Goal: Task Accomplishment & Management: Complete application form

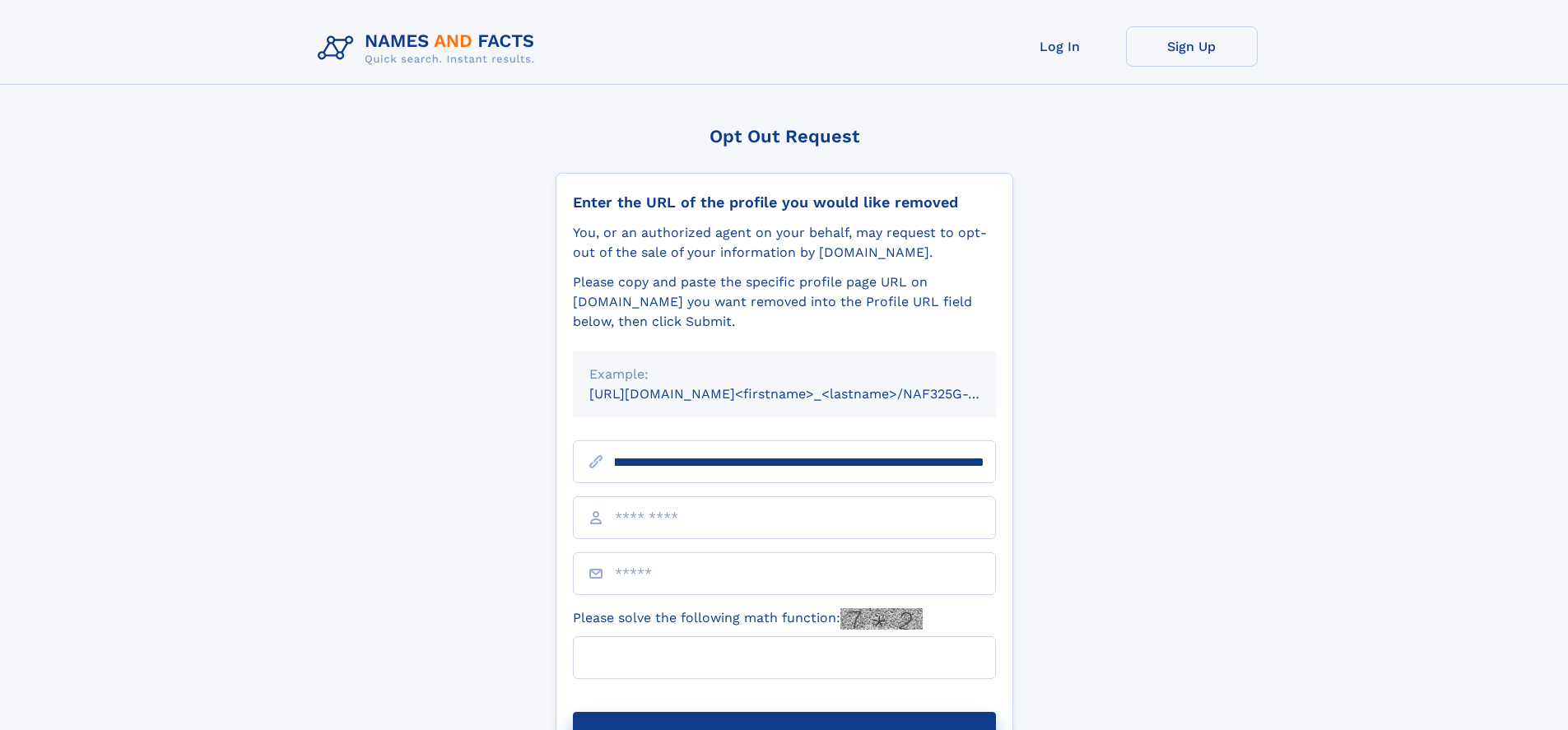
scroll to position [0, 186]
type input "**********"
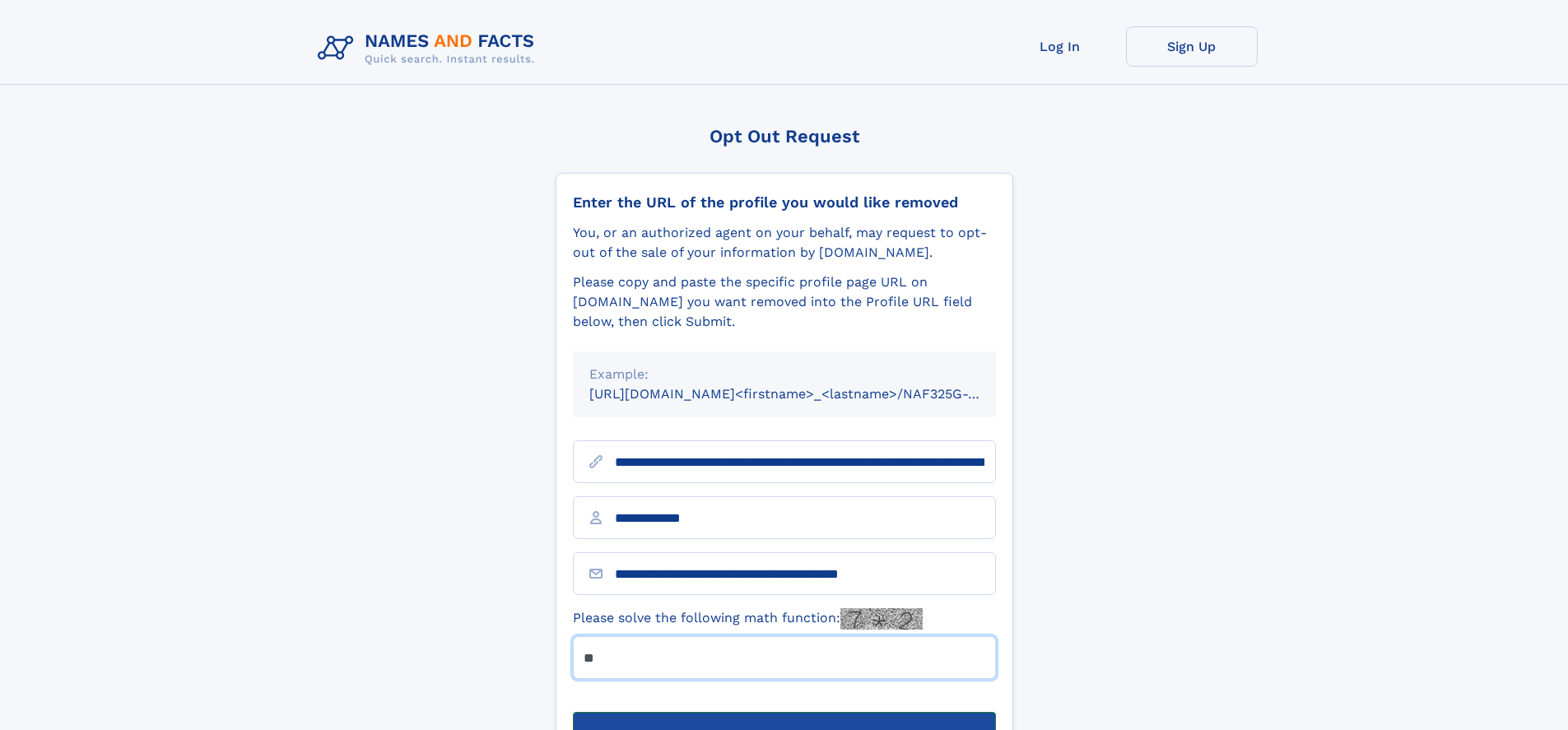
type input "**"
click at [784, 712] on button "Submit Opt Out Request" at bounding box center [784, 738] width 423 height 52
